Goal: Task Accomplishment & Management: Manage account settings

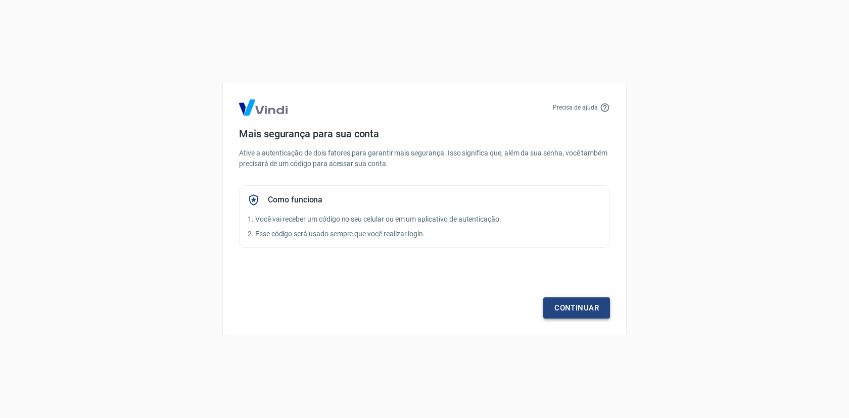
click at [572, 307] on link "Continuar" at bounding box center [576, 308] width 67 height 21
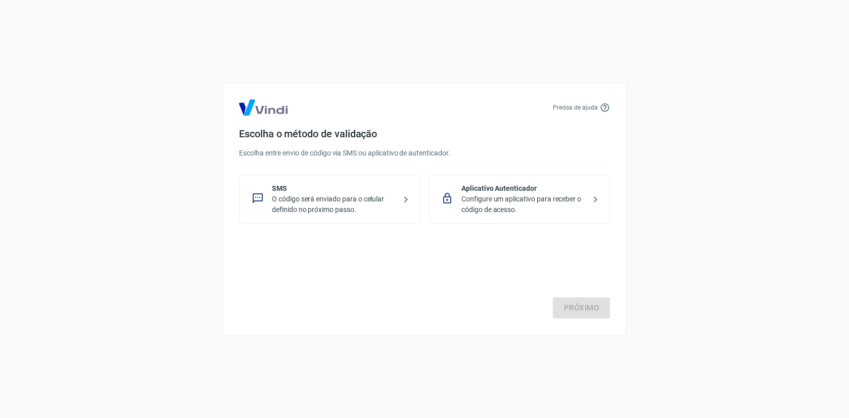
click at [346, 202] on p "O código será enviado para o celular definido no próximo passo." at bounding box center [334, 204] width 124 height 21
click at [574, 311] on link "Próximo" at bounding box center [581, 308] width 57 height 21
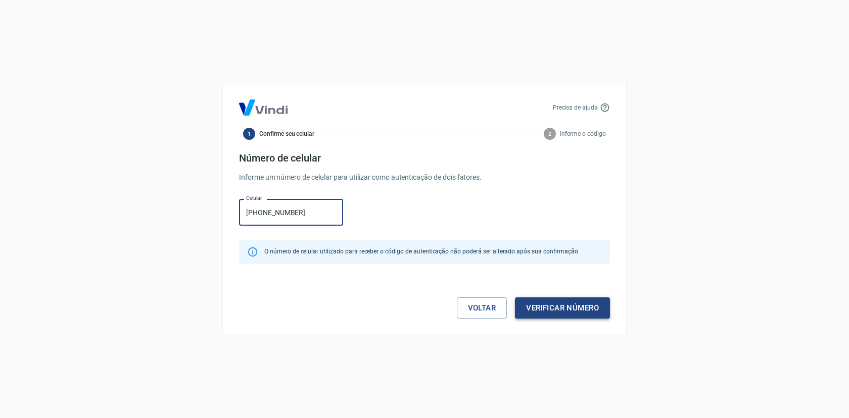
type input "[PHONE_NUMBER]"
click at [543, 309] on button "Verificar número" at bounding box center [562, 308] width 95 height 21
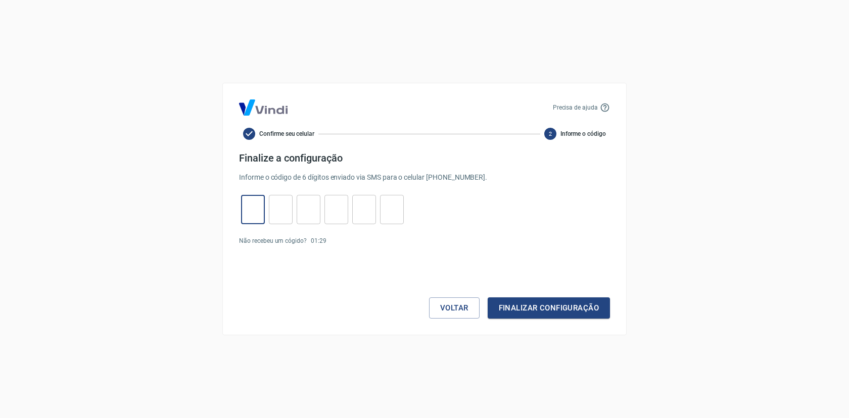
click at [247, 208] on input "tel" at bounding box center [253, 210] width 24 height 22
type input "0"
type input "2"
type input "3"
type input "1"
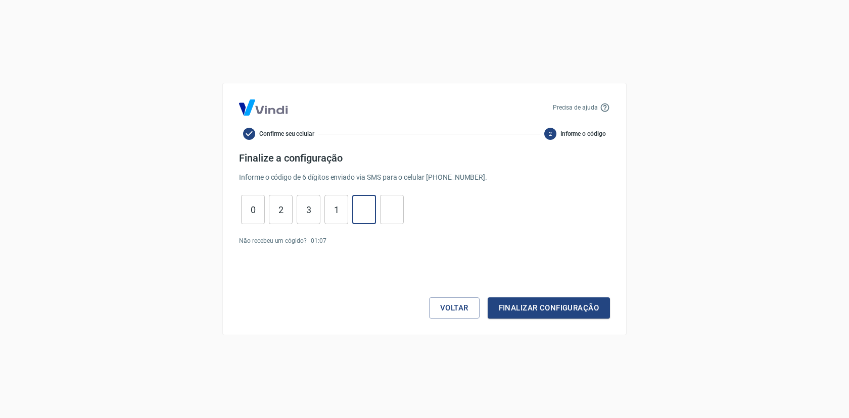
type input "7"
type input "9"
click at [545, 309] on button "Finalizar configuração" at bounding box center [548, 308] width 122 height 21
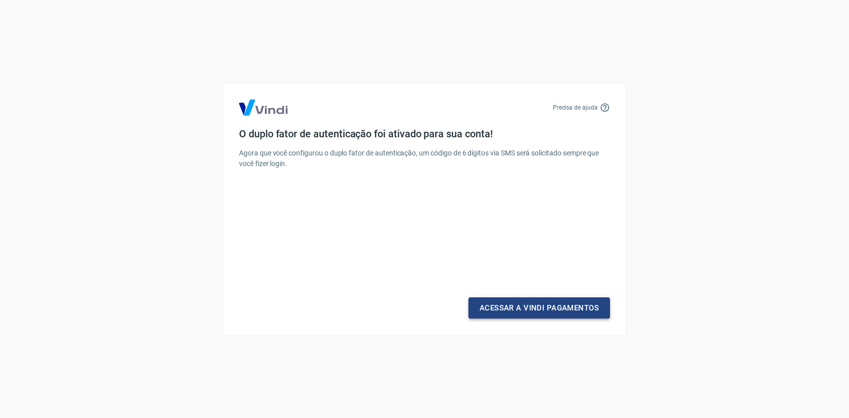
click at [535, 311] on link "Acessar a Vindi Pagamentos" at bounding box center [538, 308] width 141 height 21
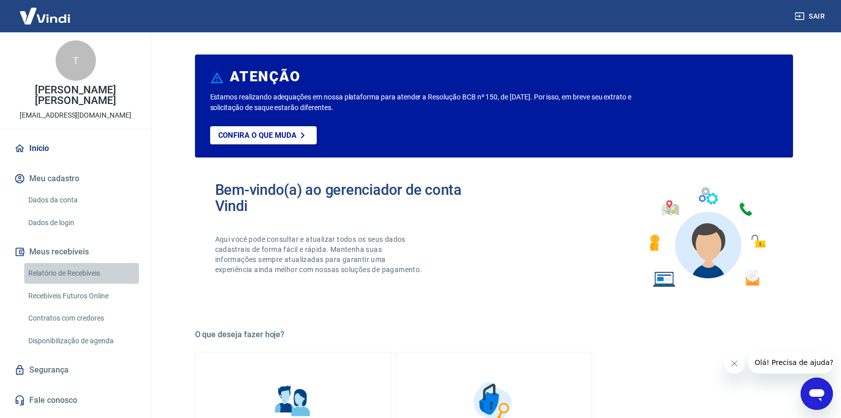
click at [83, 280] on link "Relatório de Recebíveis" at bounding box center [81, 273] width 115 height 21
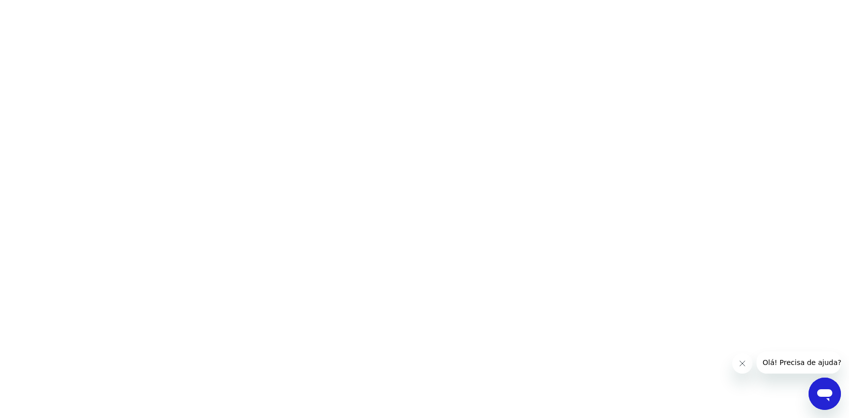
click at [733, 362] on button "Fechar mensagem da empresa" at bounding box center [742, 364] width 20 height 20
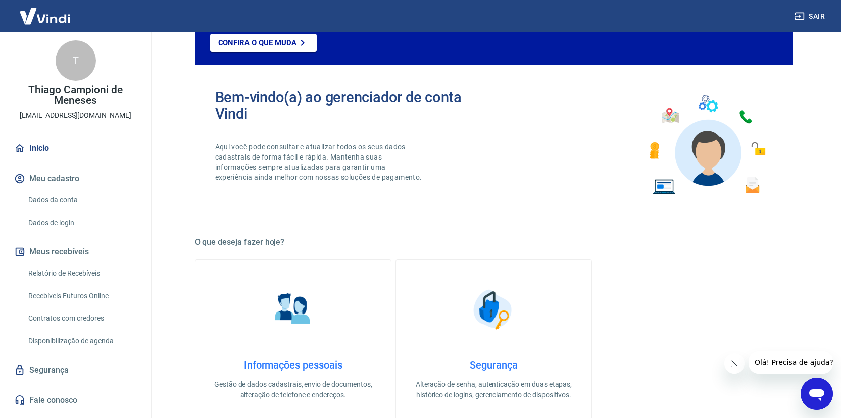
scroll to position [109, 0]
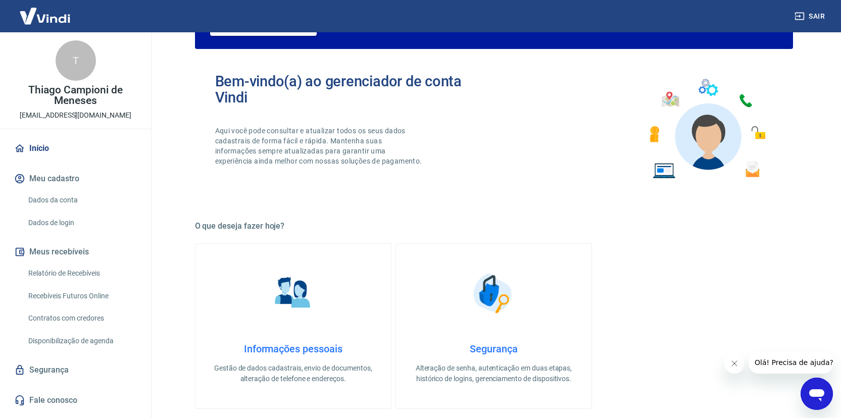
click at [75, 321] on link "Contratos com credores" at bounding box center [81, 318] width 115 height 21
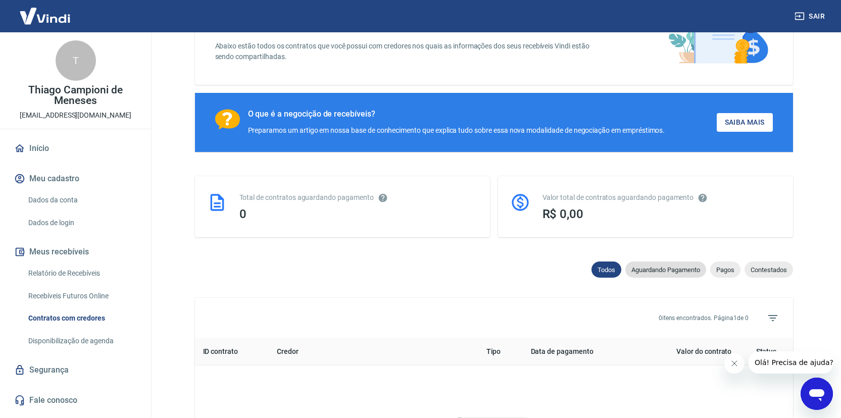
click at [650, 272] on span "Aguardando Pagamento" at bounding box center [665, 270] width 81 height 8
click at [721, 271] on span "Pagos" at bounding box center [725, 270] width 30 height 8
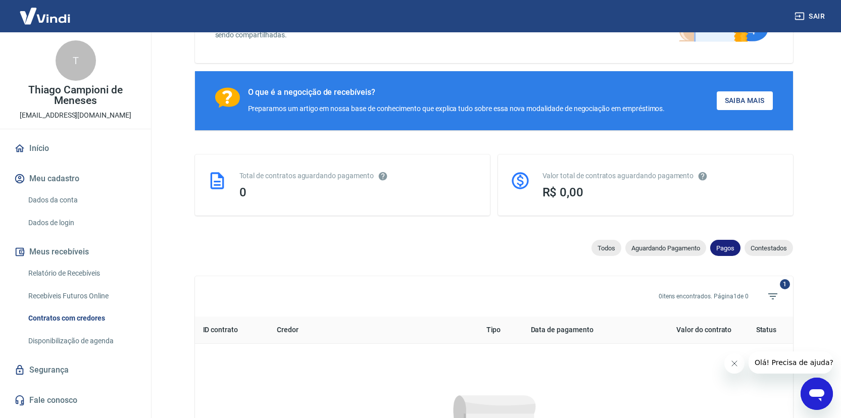
scroll to position [134, 0]
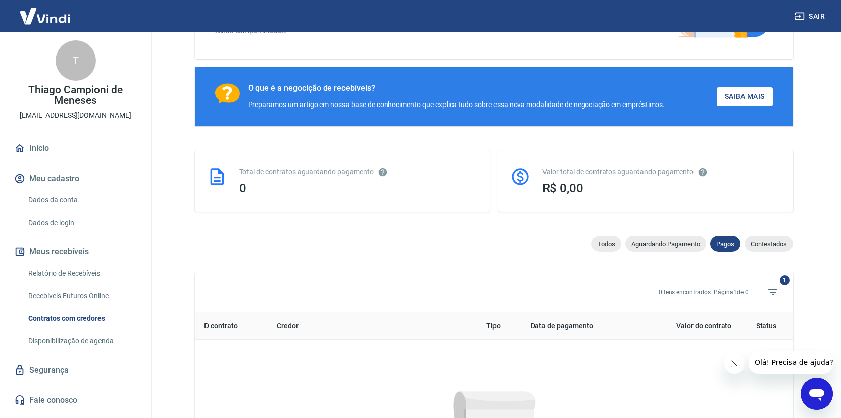
click at [759, 253] on div "Todos Aguardando Pagamento Pagos Contestados" at bounding box center [690, 246] width 206 height 20
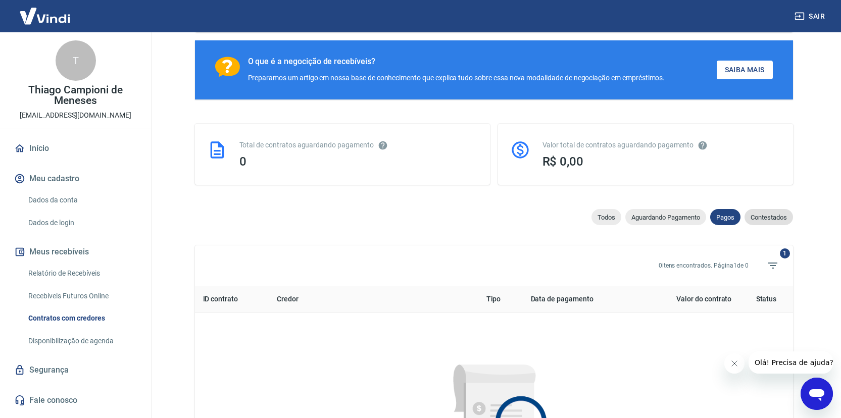
scroll to position [165, 0]
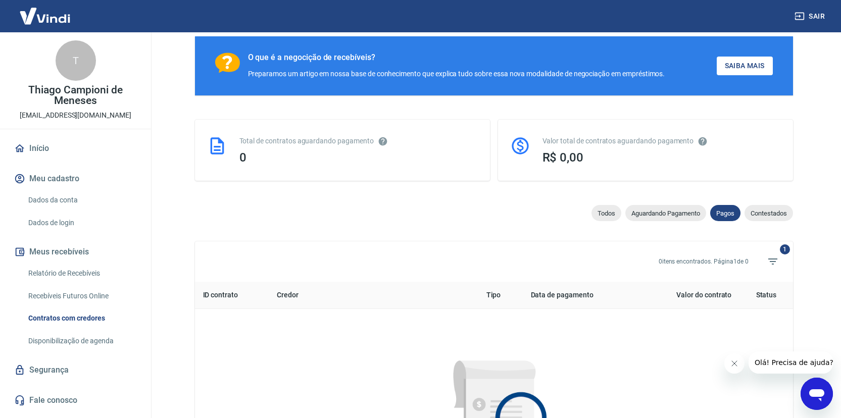
click at [771, 222] on div "Todos Aguardando Pagamento Pagos Contestados" at bounding box center [690, 215] width 206 height 20
click at [771, 218] on div "Contestados" at bounding box center [769, 213] width 48 height 16
select select "rejected"
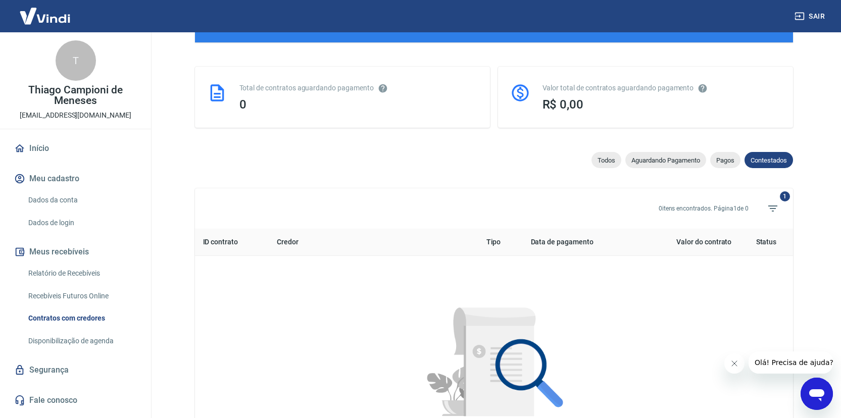
scroll to position [221, 0]
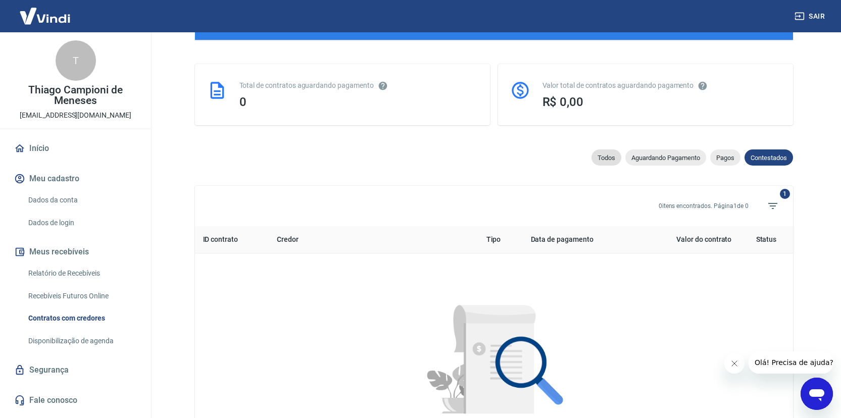
click at [602, 150] on div "Todos" at bounding box center [607, 158] width 30 height 16
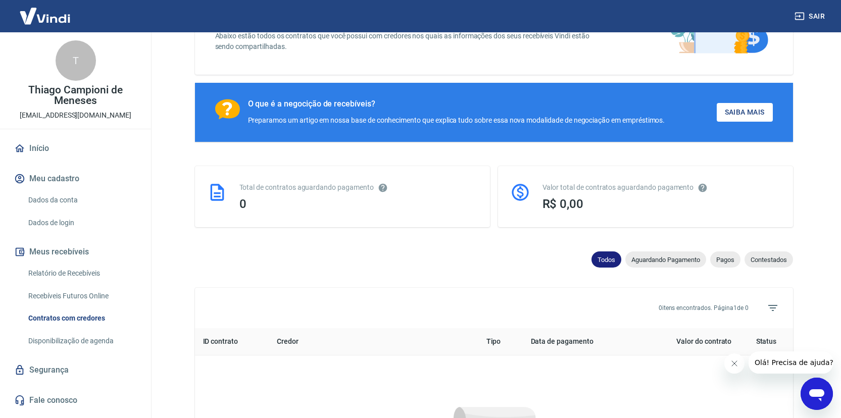
scroll to position [221, 0]
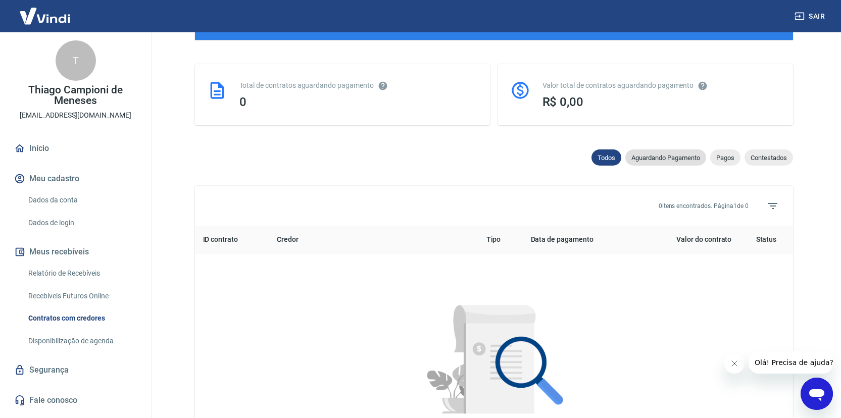
click at [656, 159] on span "Aguardando Pagamento" at bounding box center [665, 158] width 81 height 8
select select "waiting_payment"
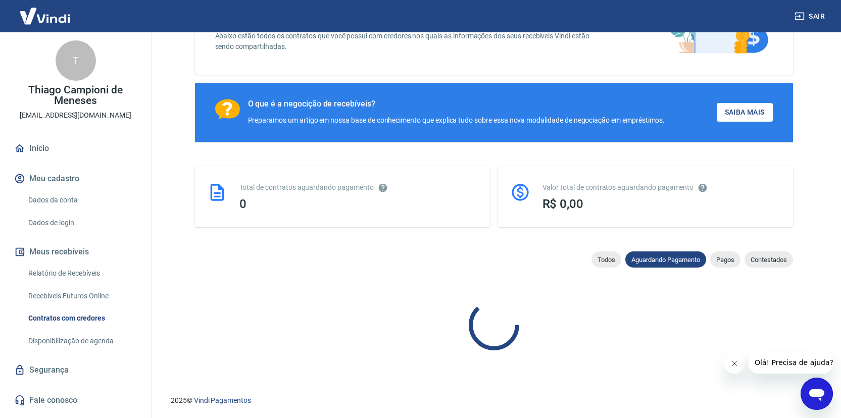
scroll to position [221, 0]
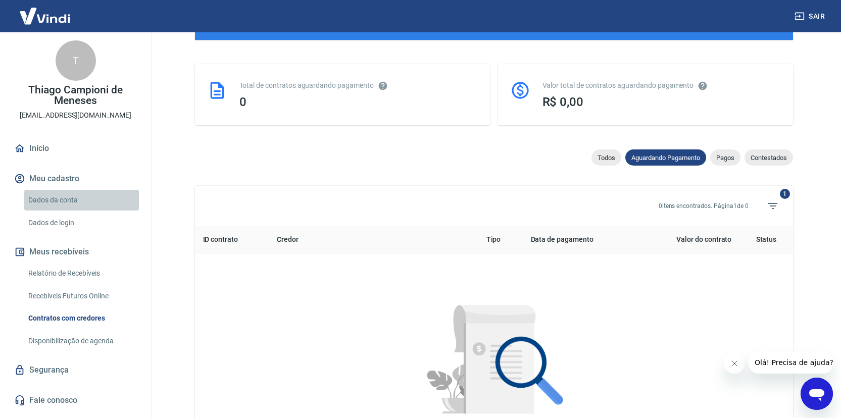
click at [62, 209] on link "Dados da conta" at bounding box center [81, 200] width 115 height 21
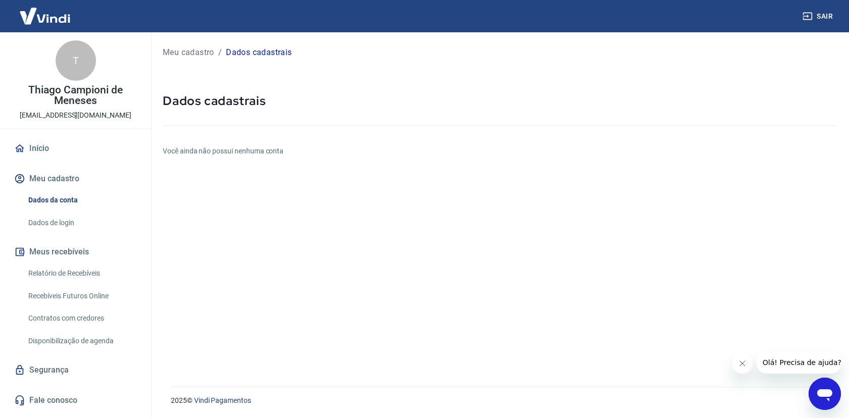
click at [63, 220] on link "Dados de login" at bounding box center [81, 223] width 115 height 21
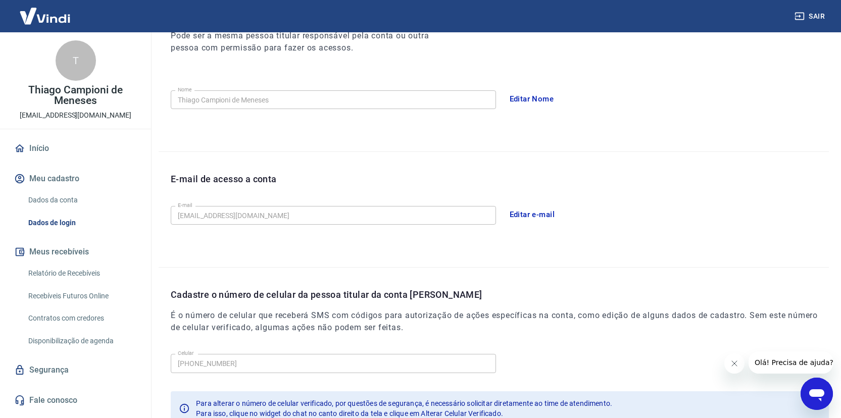
scroll to position [228, 0]
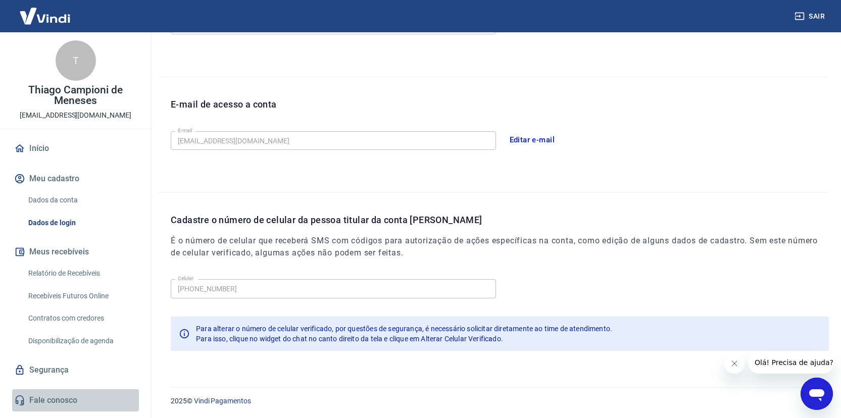
click at [59, 397] on link "Fale conosco" at bounding box center [75, 400] width 127 height 22
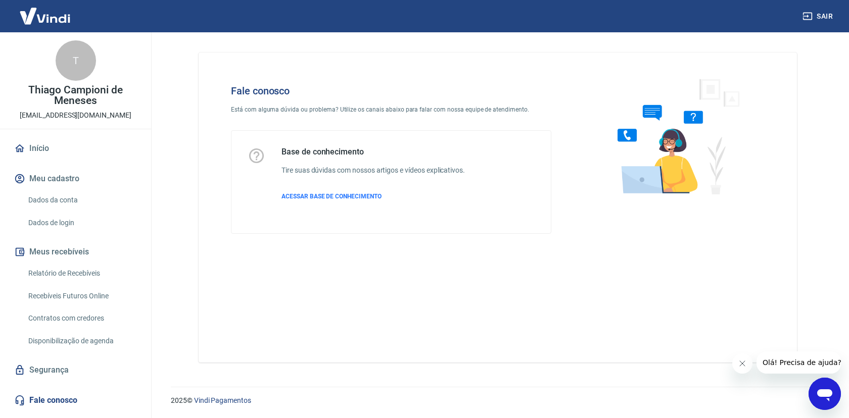
click at [46, 22] on img at bounding box center [45, 16] width 66 height 31
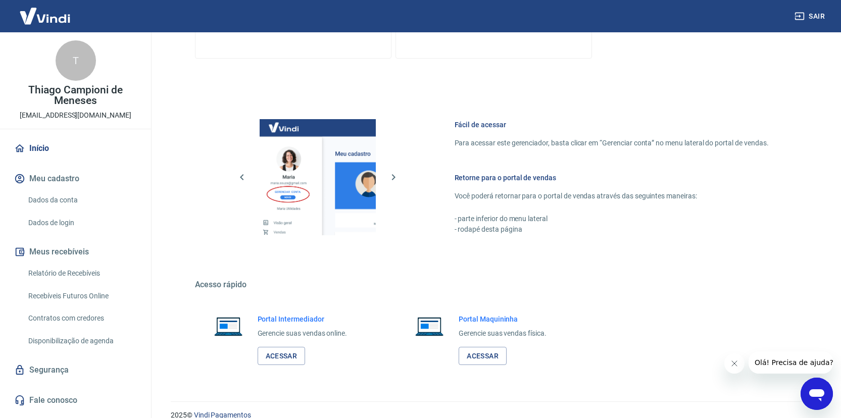
scroll to position [474, 0]
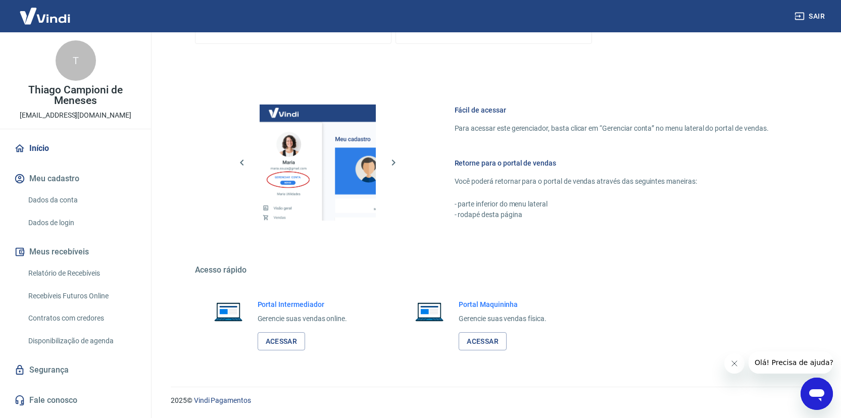
click at [79, 345] on link "Disponibilização de agenda" at bounding box center [81, 341] width 115 height 21
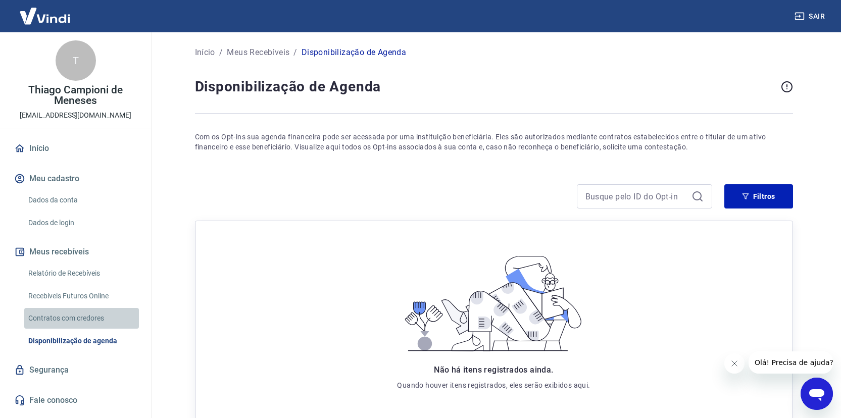
click at [80, 318] on link "Contratos com credores" at bounding box center [81, 318] width 115 height 21
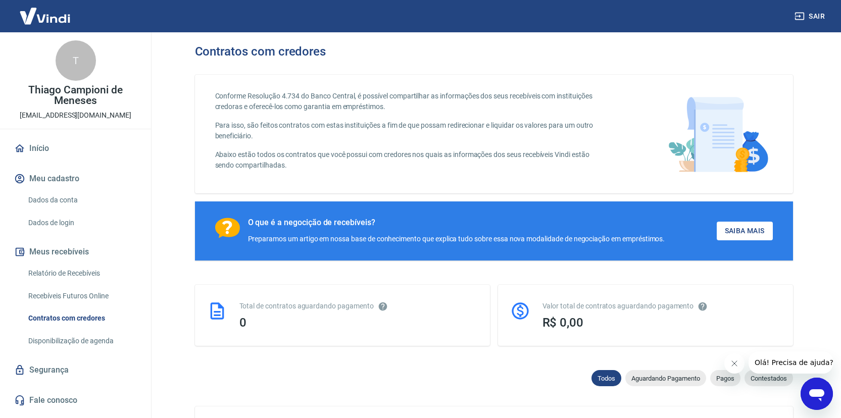
click at [80, 289] on link "Recebíveis Futuros Online" at bounding box center [81, 296] width 115 height 21
